Goal: Task Accomplishment & Management: Use online tool/utility

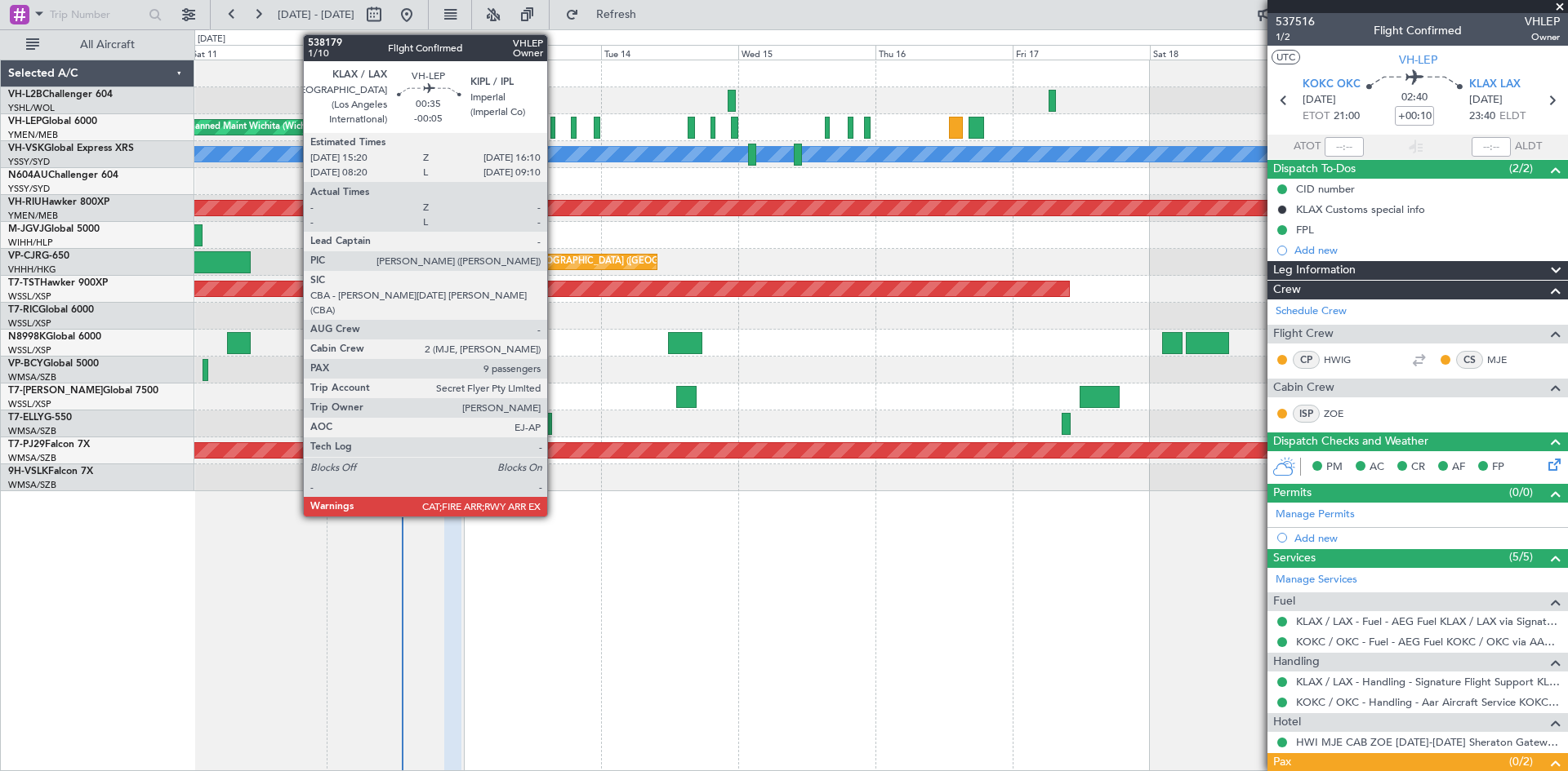
click at [554, 132] on div at bounding box center [552, 127] width 5 height 22
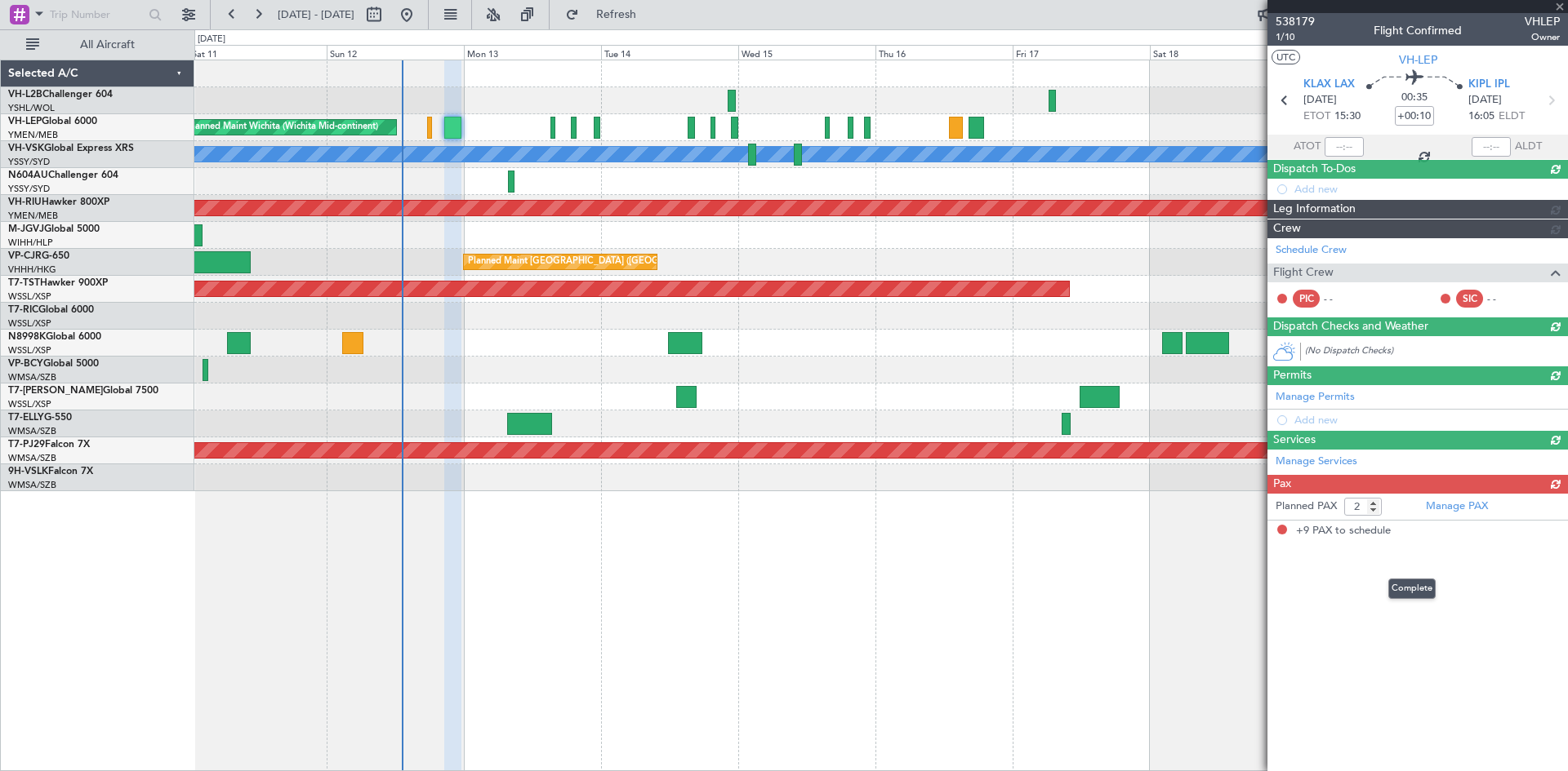
type input "-00:05"
type input "9"
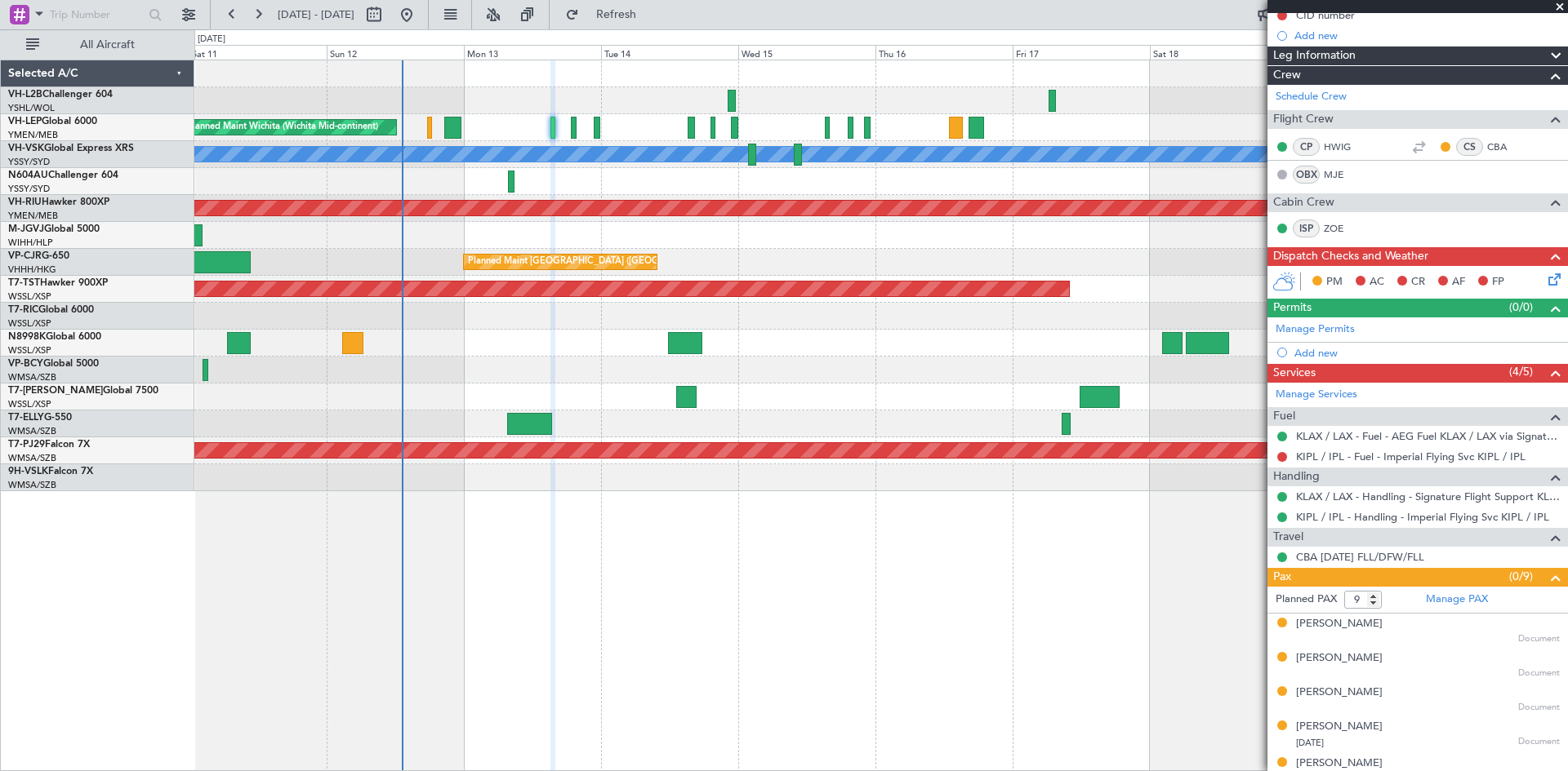
scroll to position [5, 0]
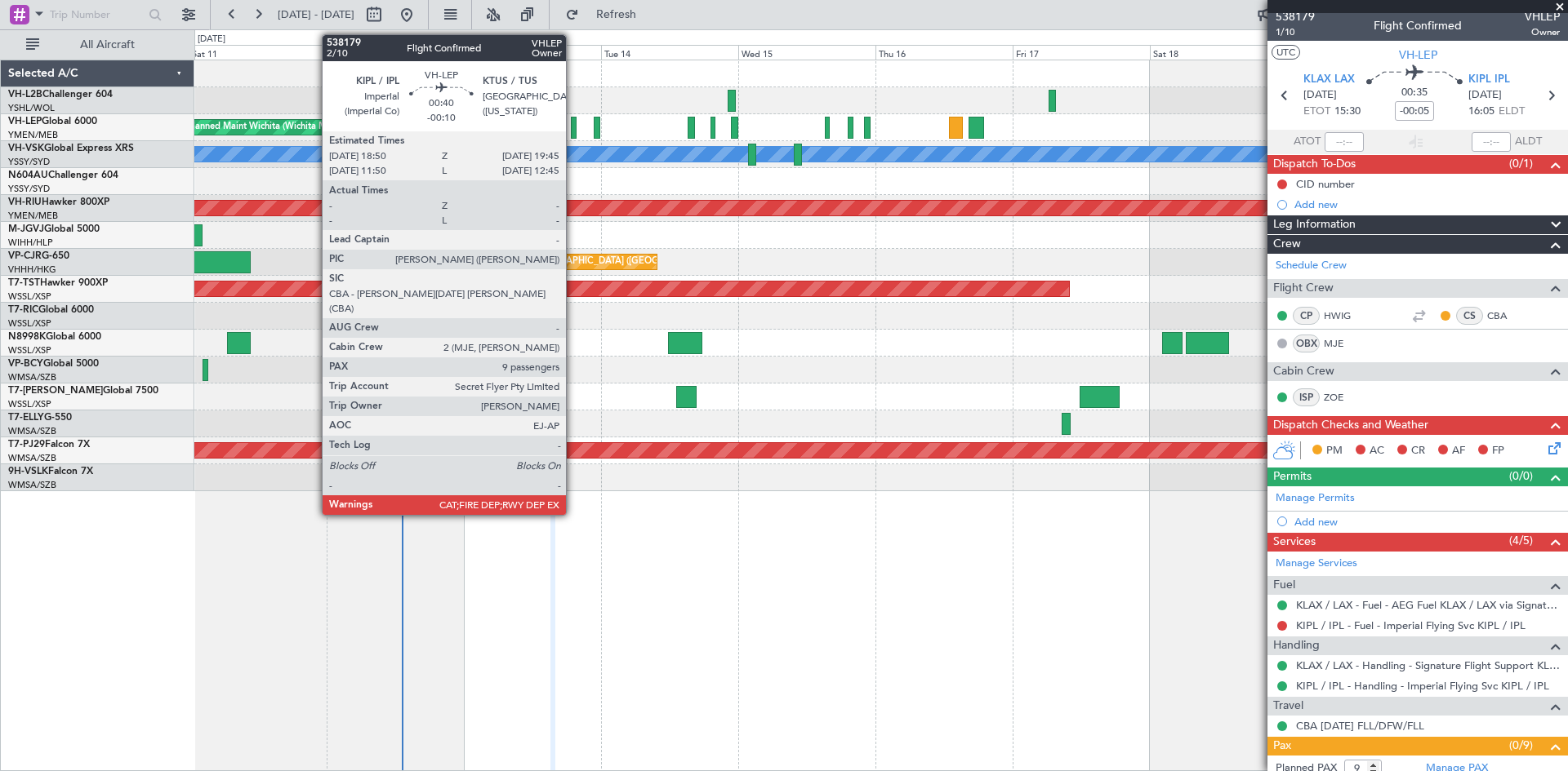
click at [573, 135] on div at bounding box center [574, 127] width 6 height 22
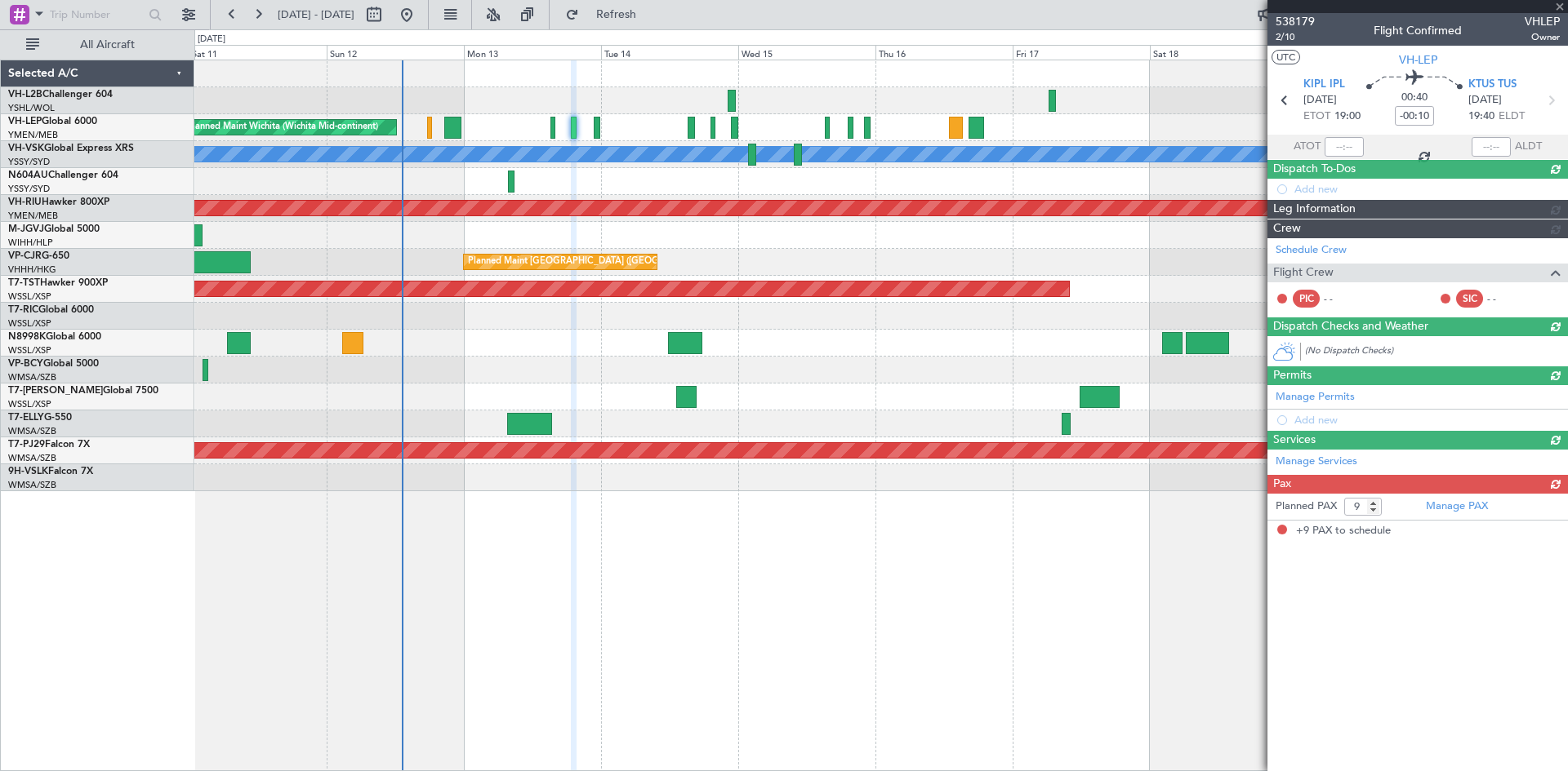
scroll to position [0, 0]
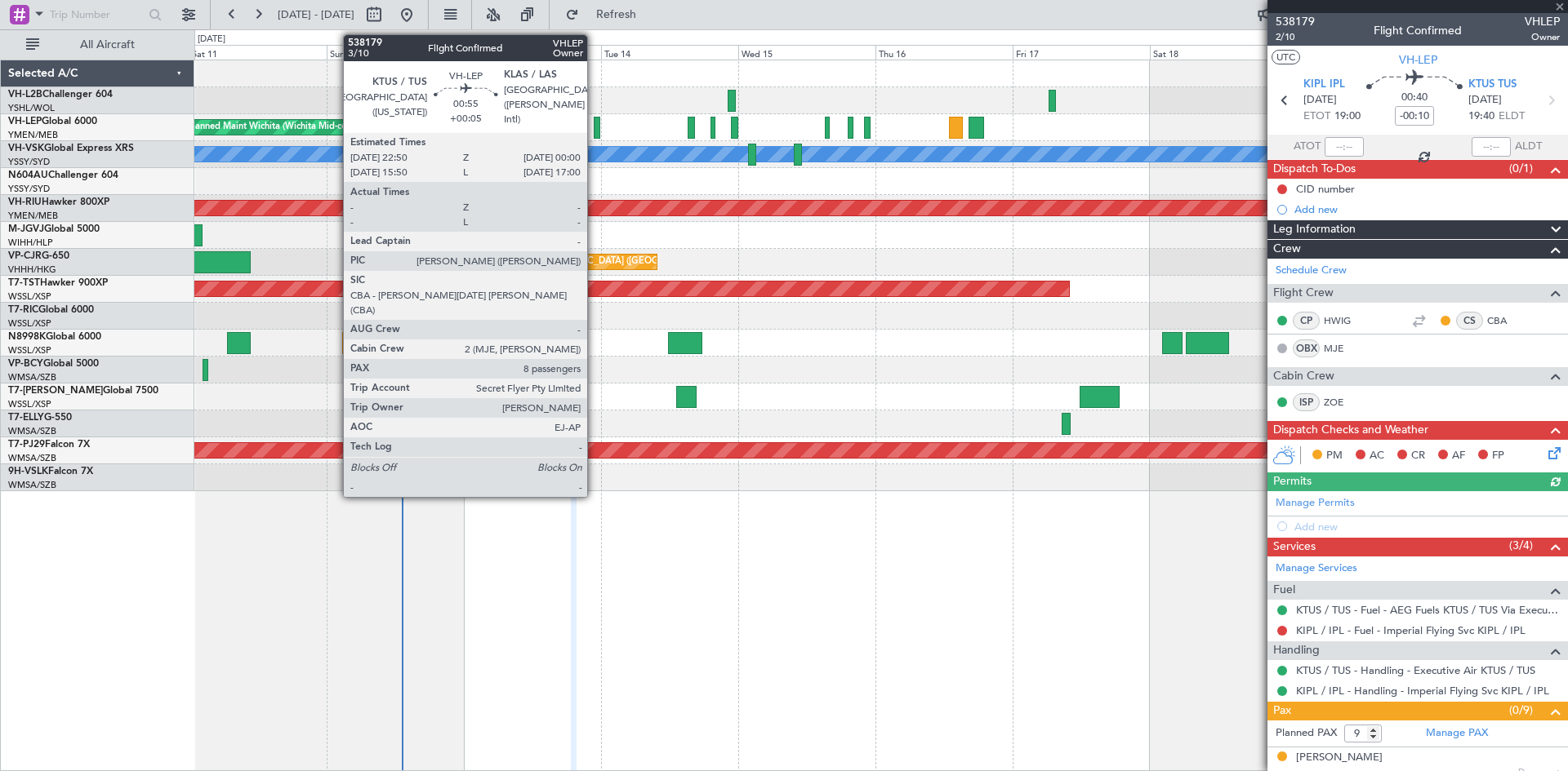
click at [595, 133] on div at bounding box center [598, 127] width 8 height 22
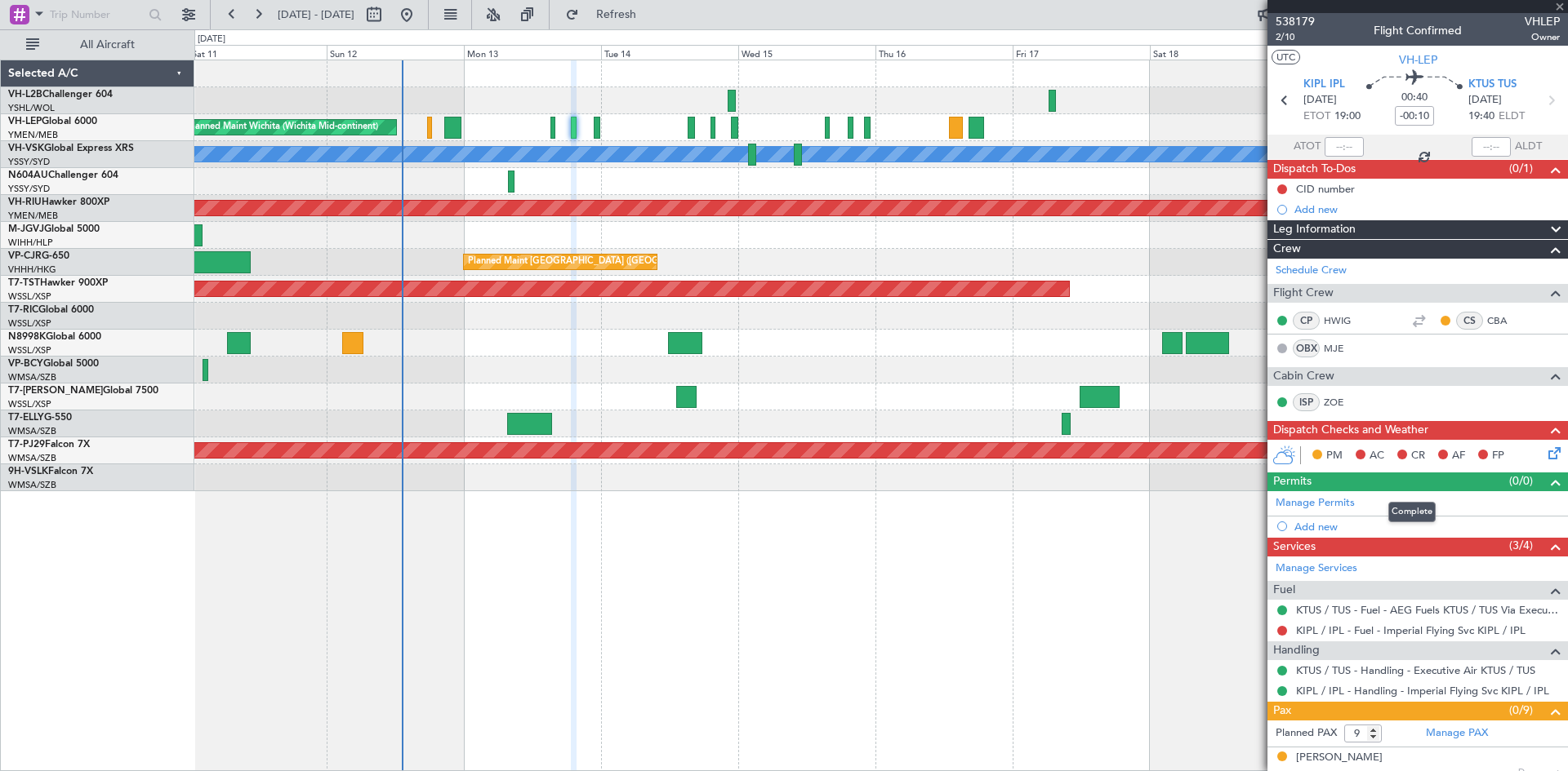
type input "+00:05"
type input "8"
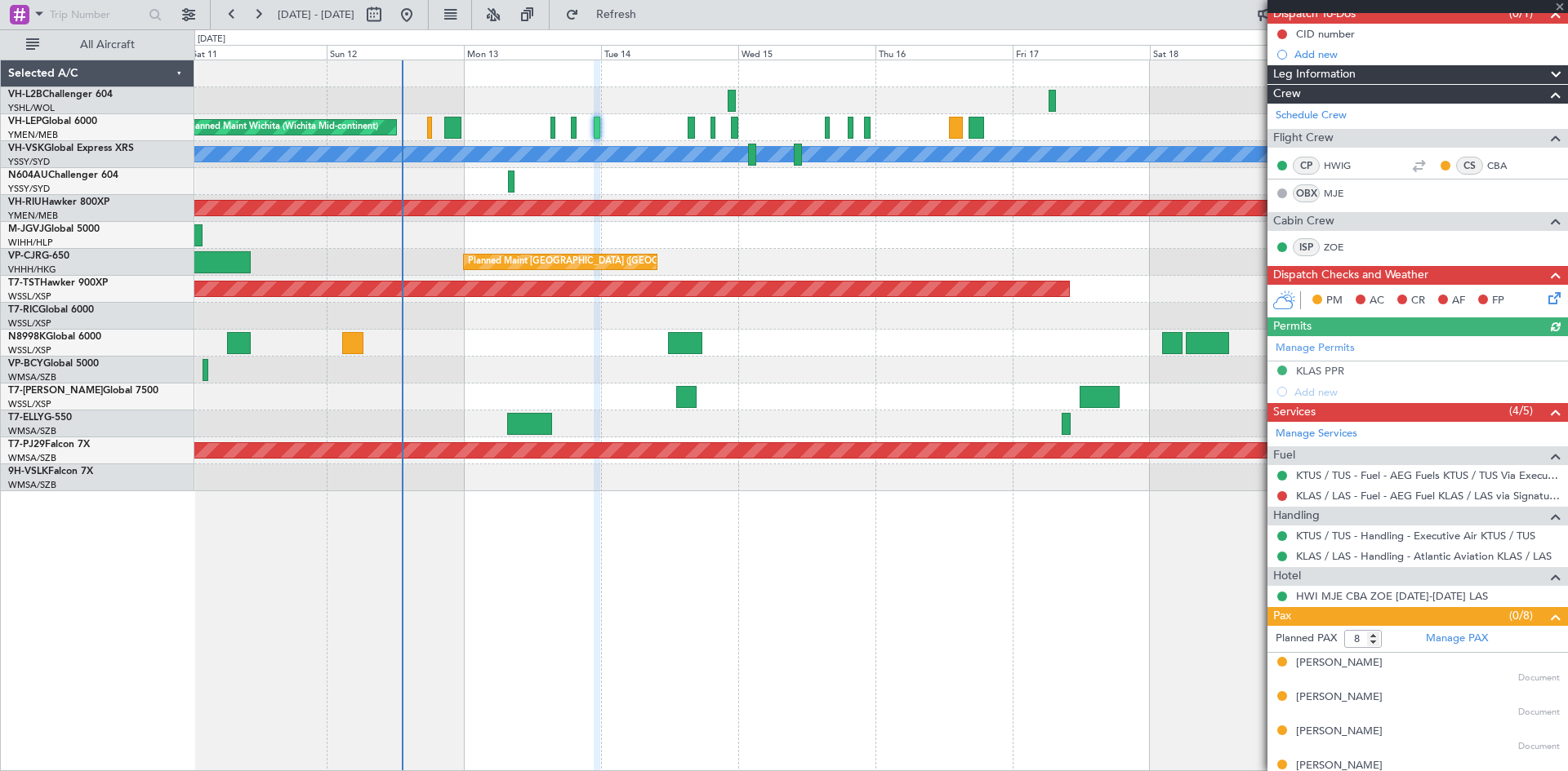
scroll to position [317, 0]
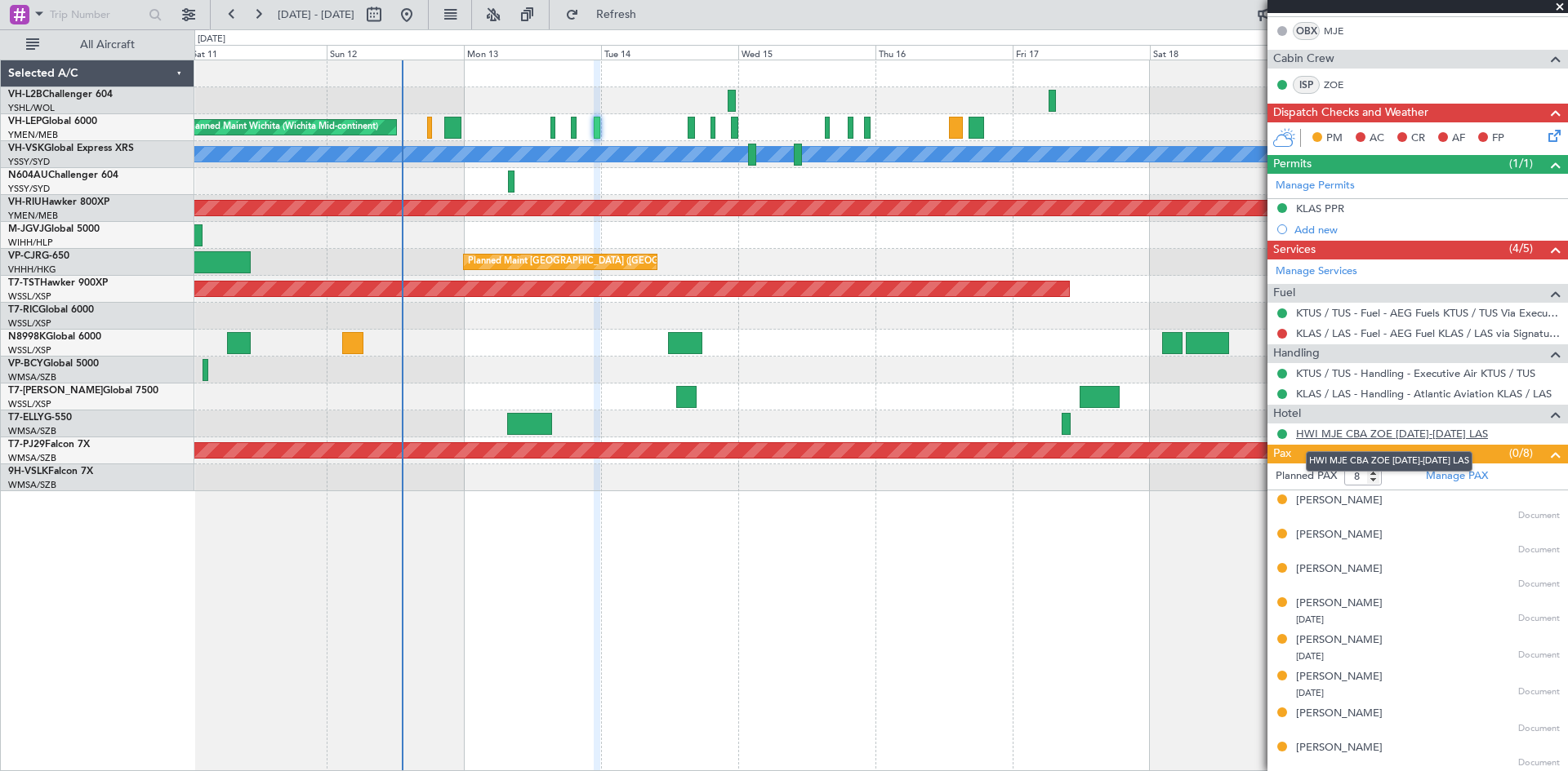
click at [1442, 439] on link "HWI MJE CBA ZOE [DATE]-[DATE] LAS" at bounding box center [1391, 433] width 192 height 14
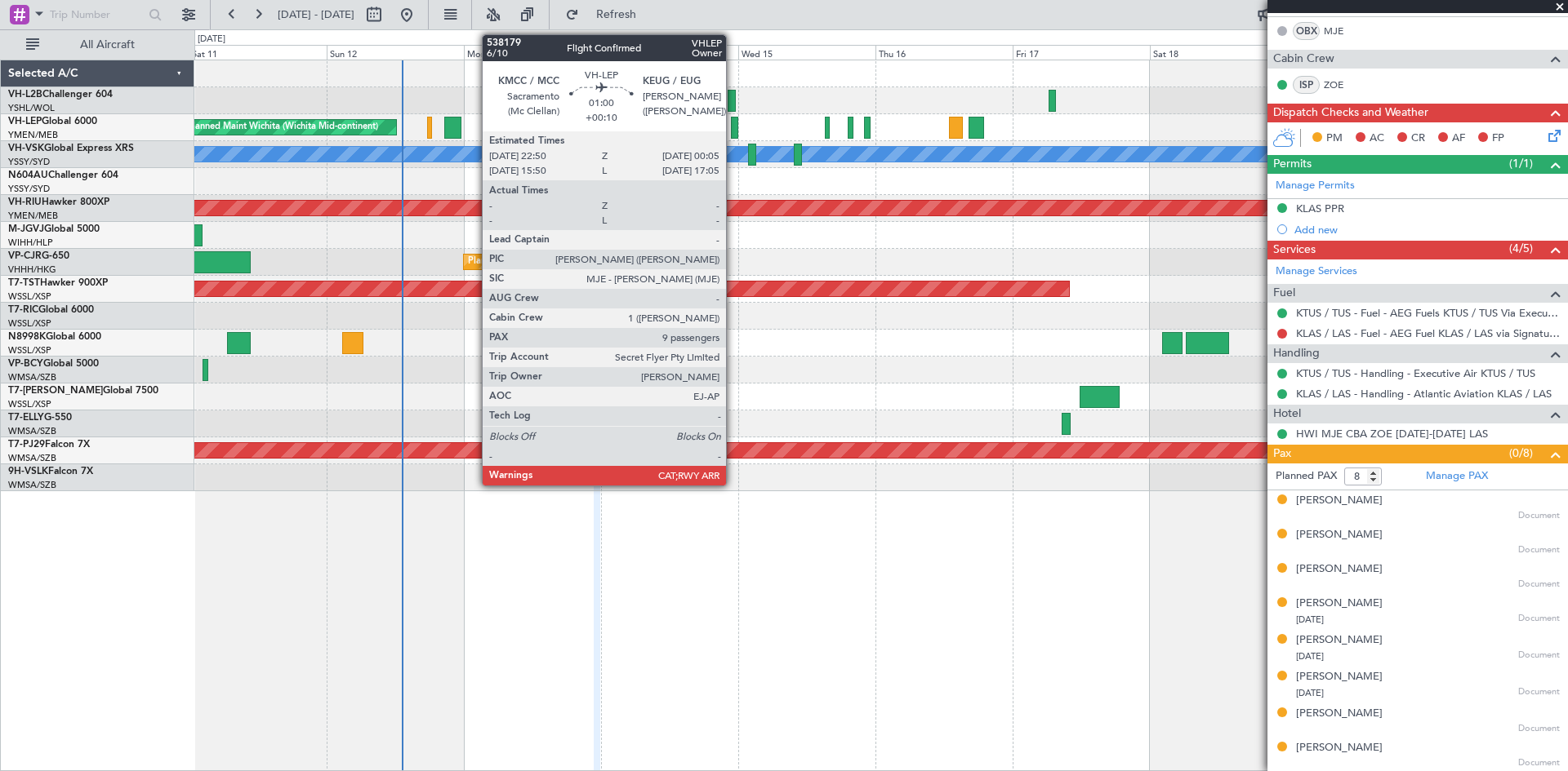
click at [733, 135] on div at bounding box center [734, 127] width 8 height 22
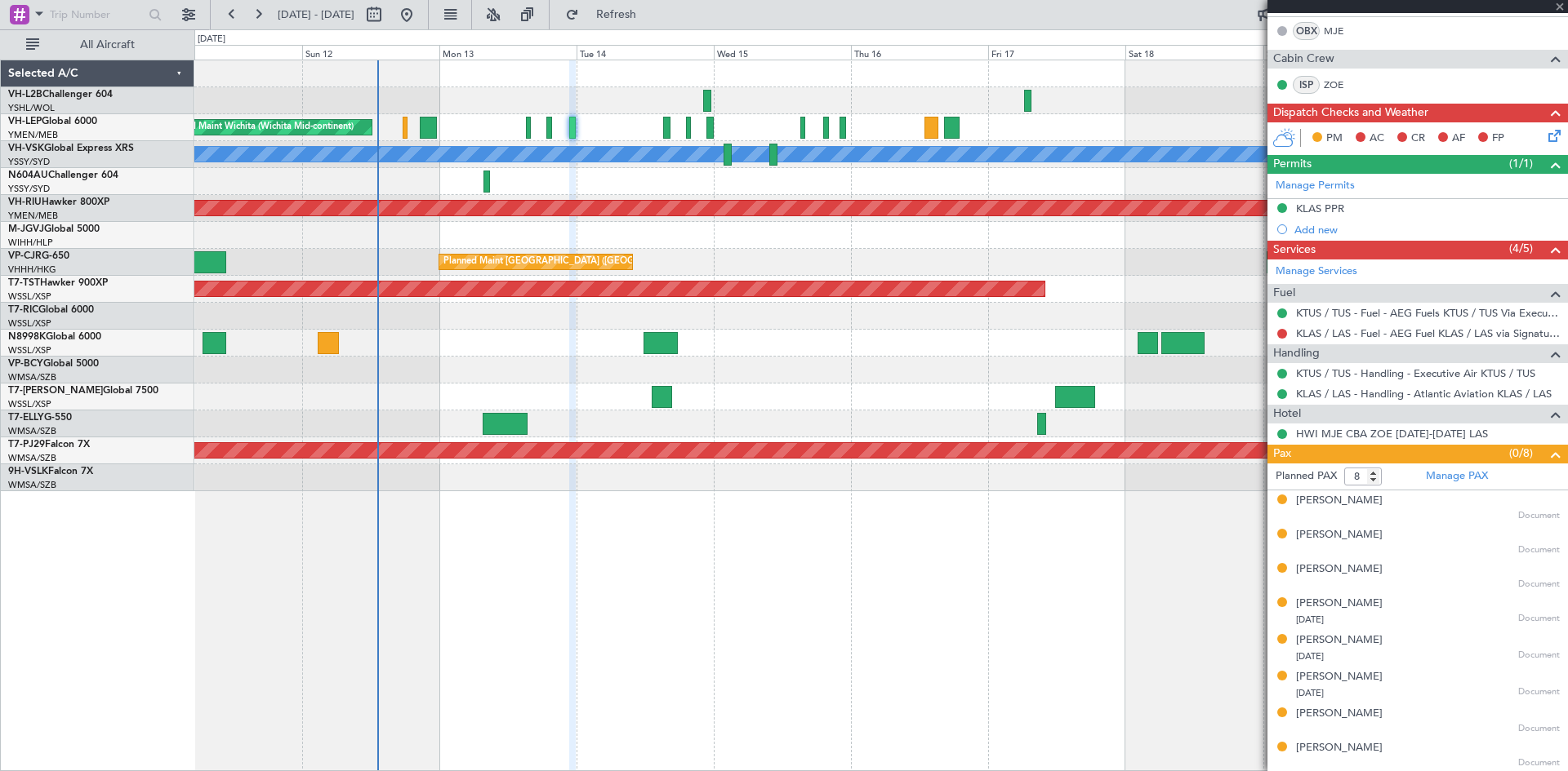
type input "+00:10"
type input "9"
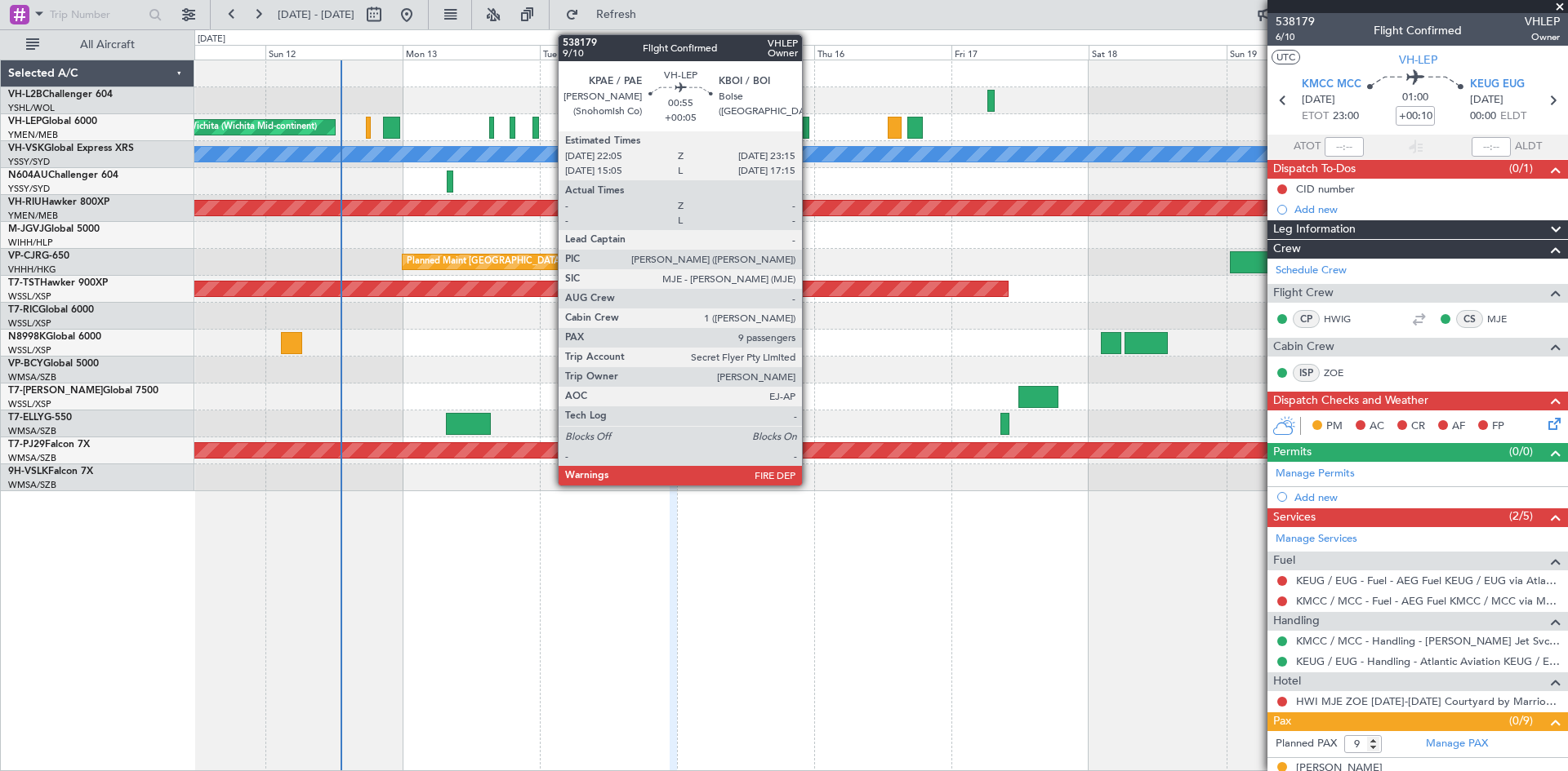
click at [809, 130] on div at bounding box center [806, 127] width 8 height 22
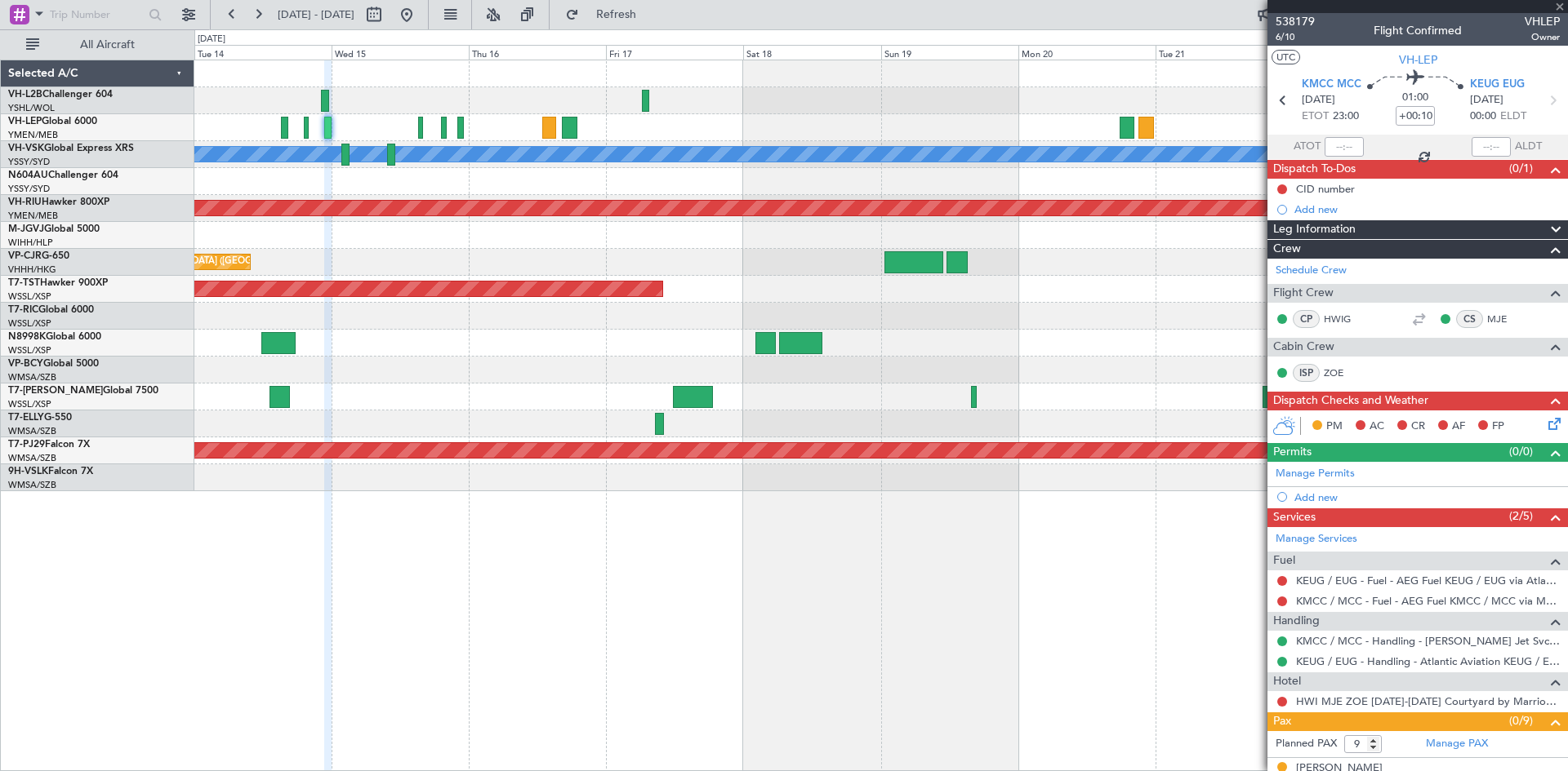
type input "+00:05"
